Goal: Find specific page/section: Find specific page/section

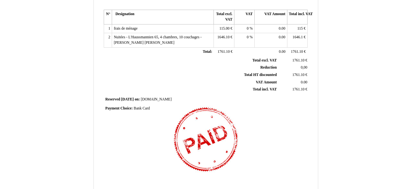
scroll to position [167, 0]
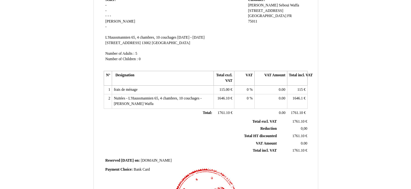
scroll to position [189, 0]
